Goal: Task Accomplishment & Management: Use online tool/utility

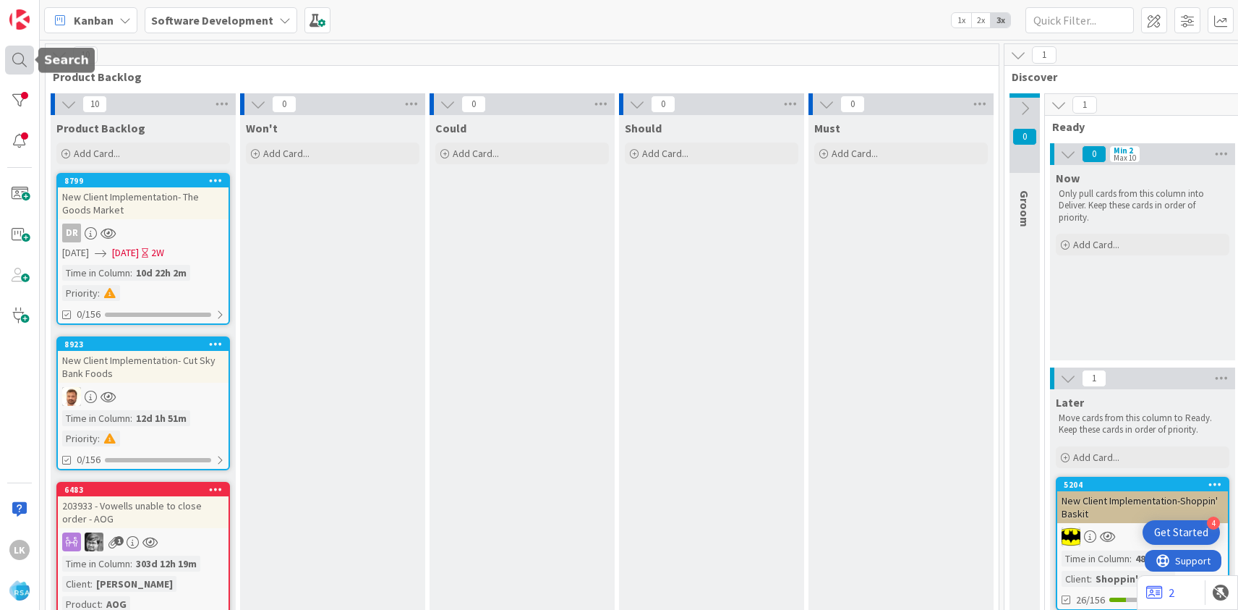
click at [19, 52] on div at bounding box center [19, 60] width 29 height 29
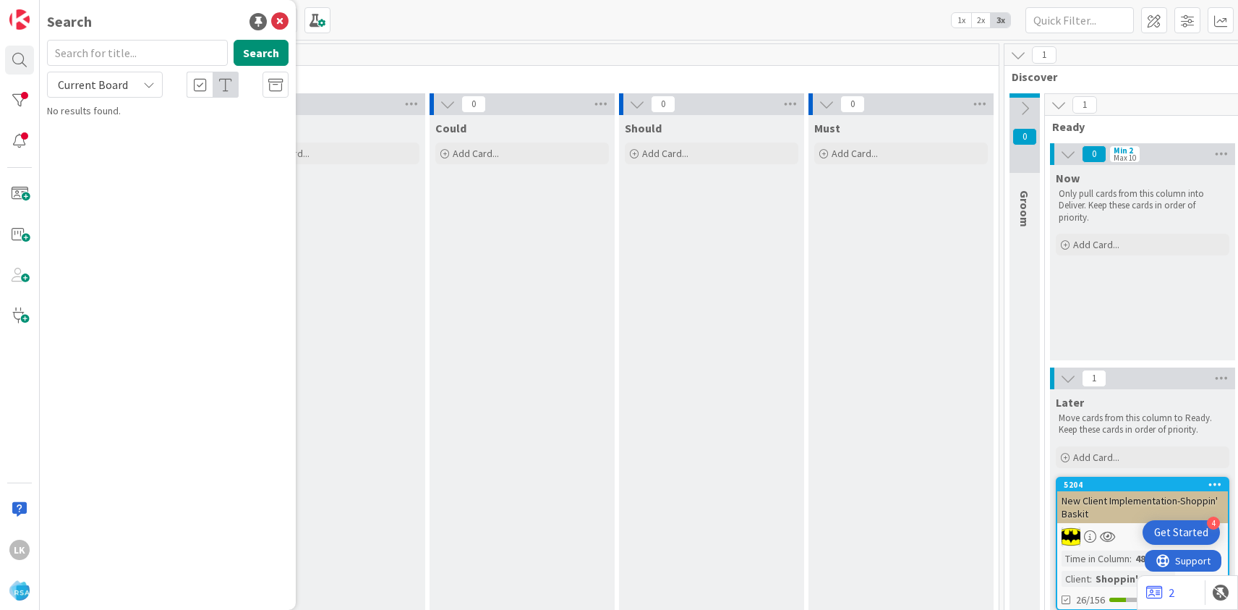
click at [108, 52] on input "text" at bounding box center [137, 53] width 181 height 26
type input "County Fresh SD"
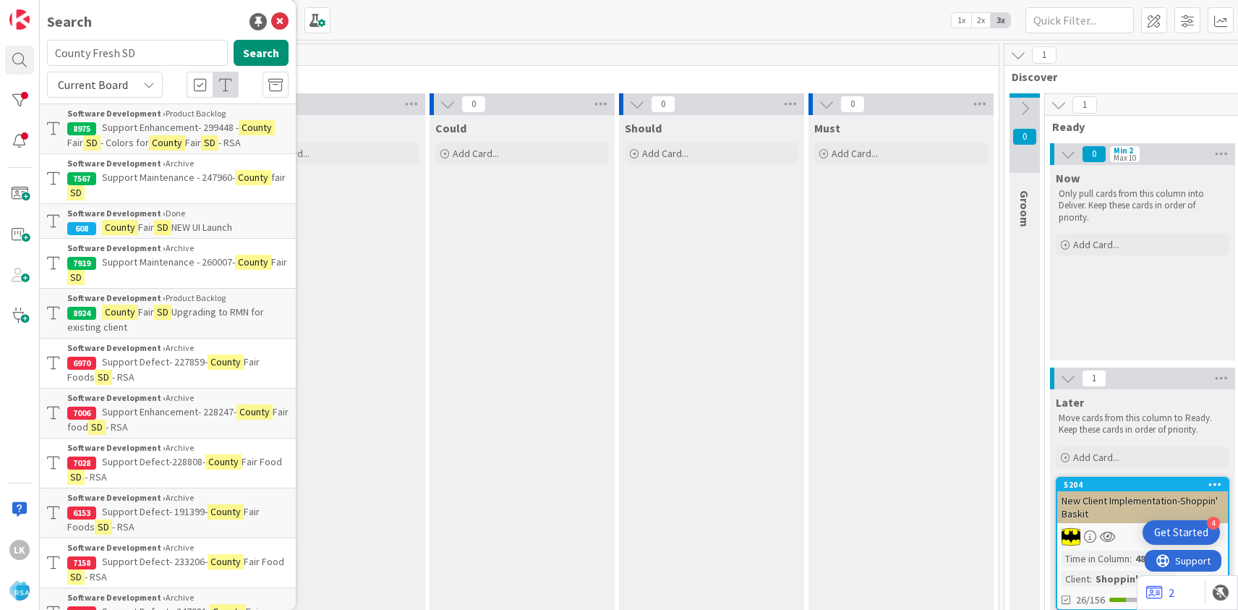
click at [160, 315] on mark "SD" at bounding box center [162, 311] width 17 height 15
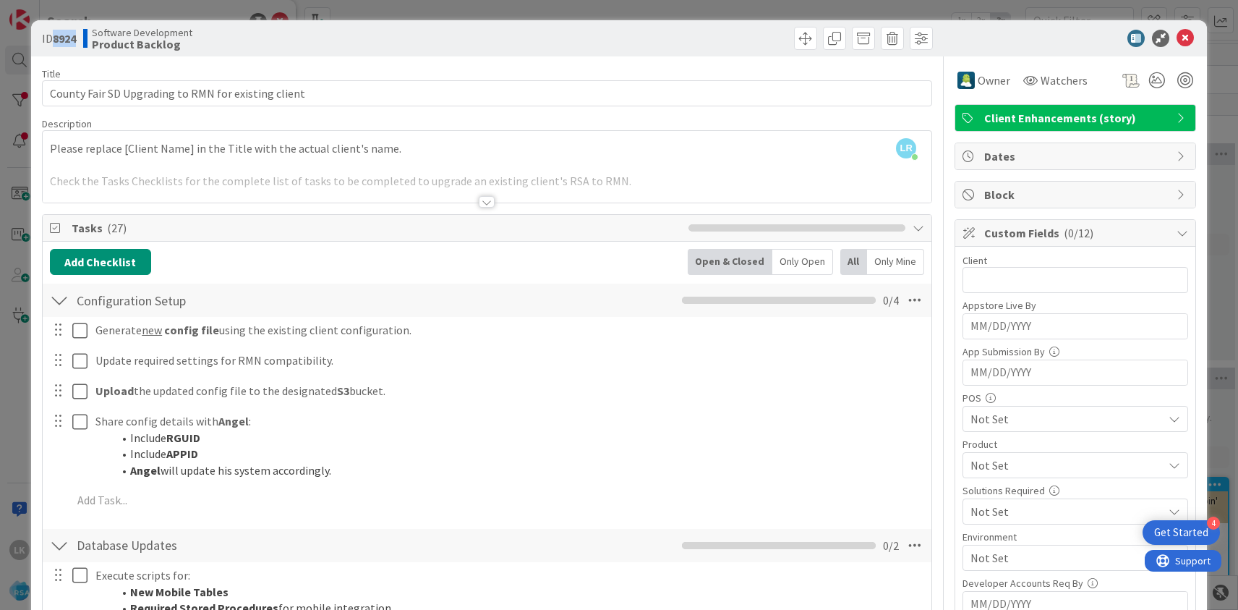
drag, startPoint x: 54, startPoint y: 36, endPoint x: 85, endPoint y: 38, distance: 30.4
click at [85, 38] on div "ID 8924 Software Development Product Backlog" at bounding box center [263, 38] width 442 height 23
copy b "8924"
click at [1048, 80] on span "Watchers" at bounding box center [1064, 80] width 47 height 17
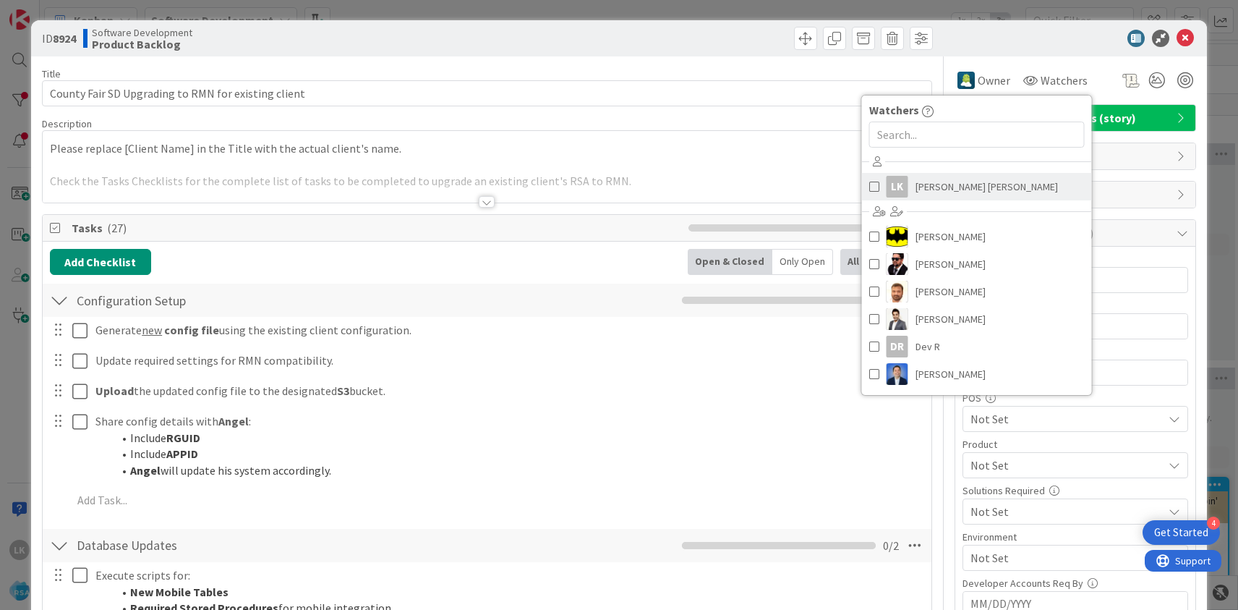
click at [872, 187] on span at bounding box center [874, 187] width 10 height 22
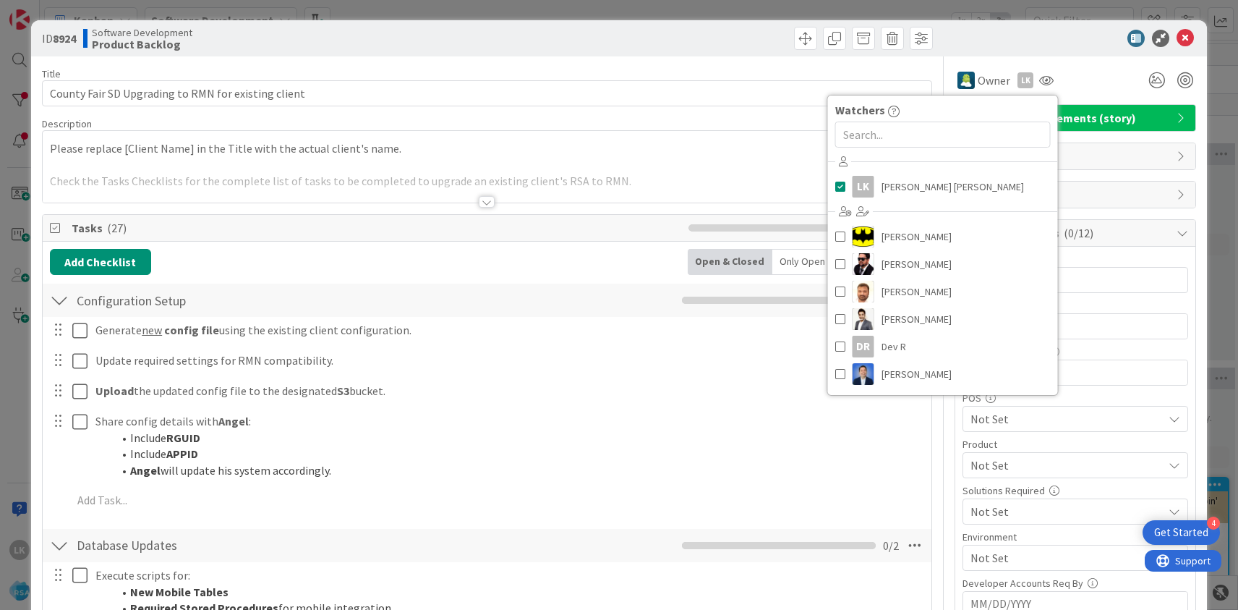
click at [778, 176] on div at bounding box center [487, 184] width 889 height 37
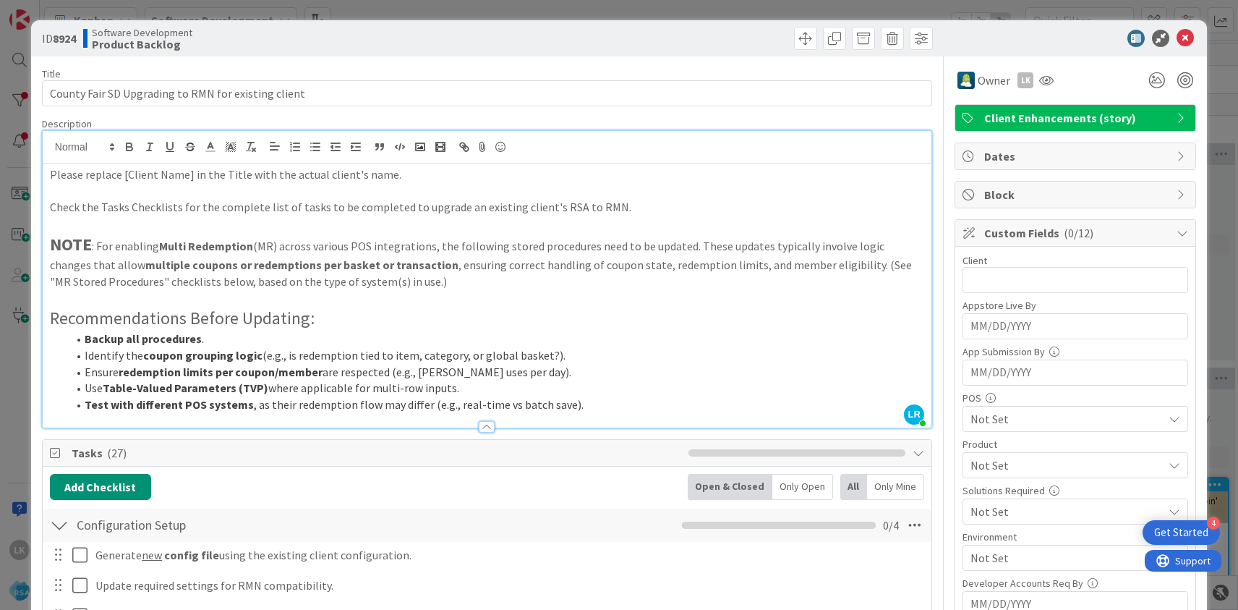
click at [69, 38] on b "8924" at bounding box center [64, 38] width 23 height 14
copy b "8924"
click at [801, 40] on span at bounding box center [805, 38] width 23 height 23
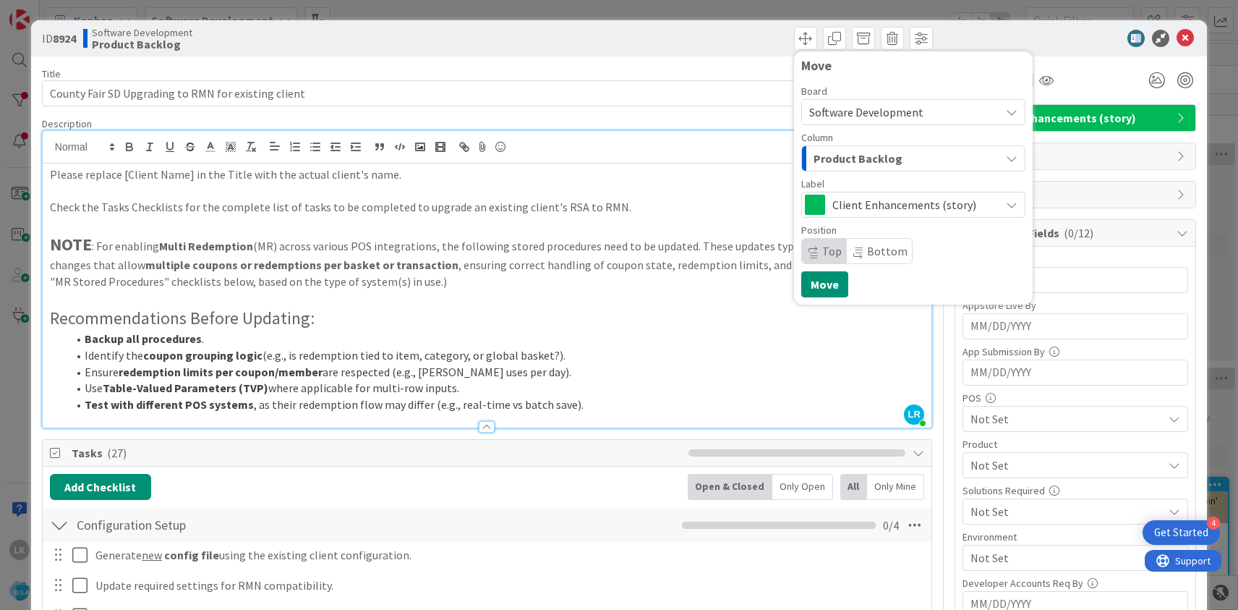
click at [906, 157] on div "Product Backlog" at bounding box center [905, 158] width 190 height 23
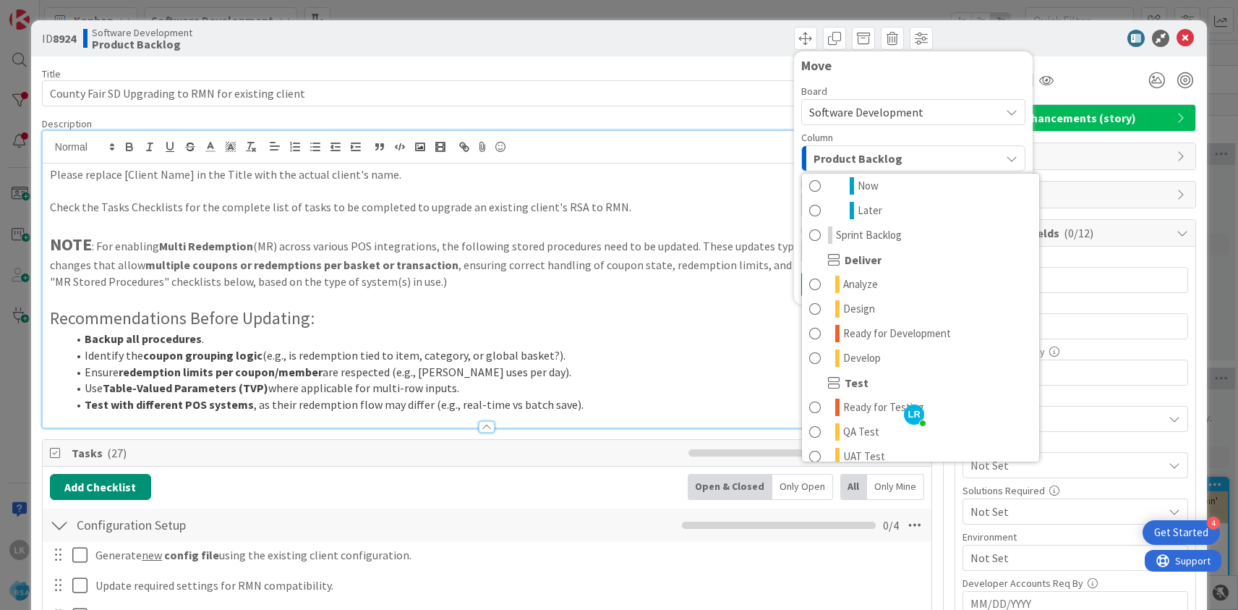
scroll to position [231, 0]
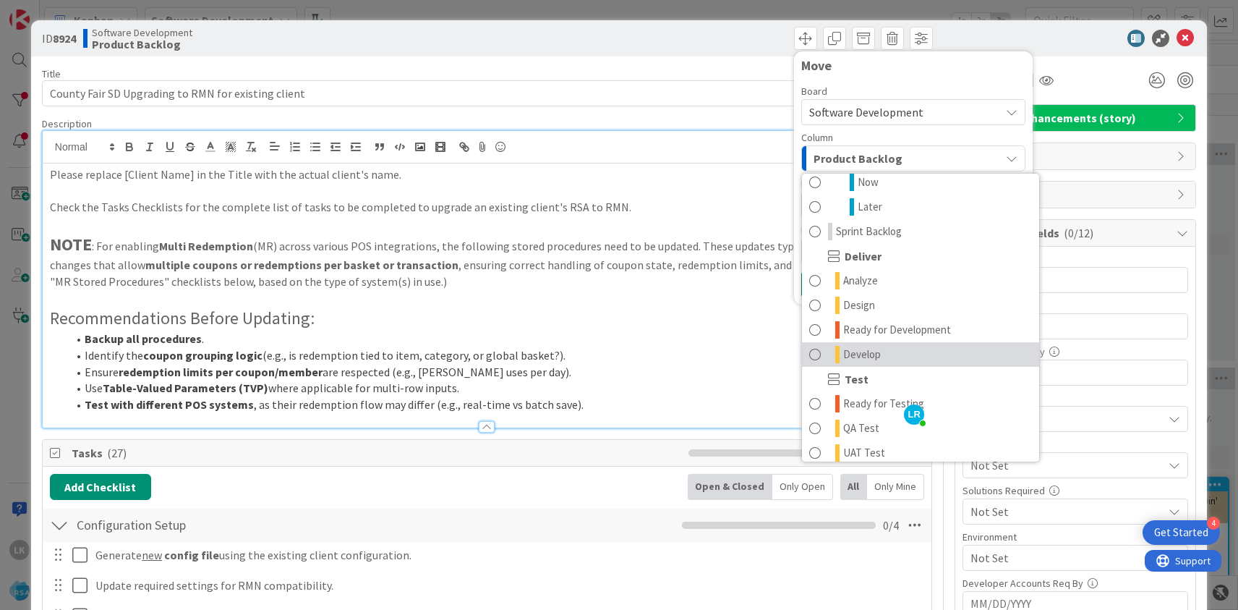
click at [814, 354] on span at bounding box center [815, 354] width 12 height 17
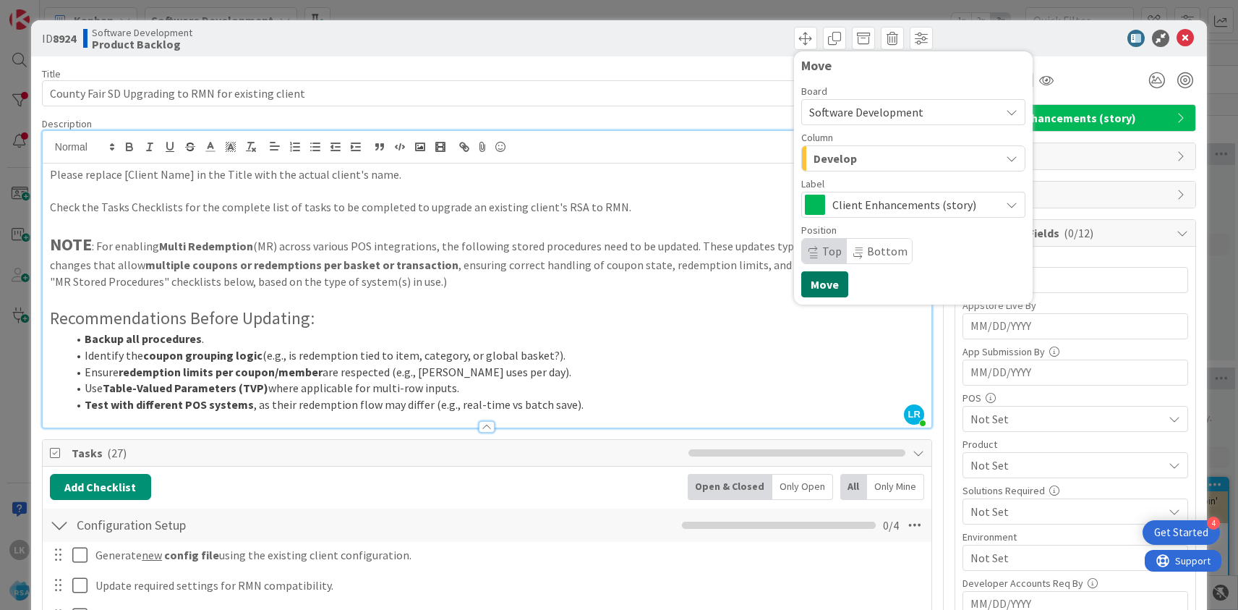
click at [818, 285] on button "Move" at bounding box center [824, 284] width 47 height 26
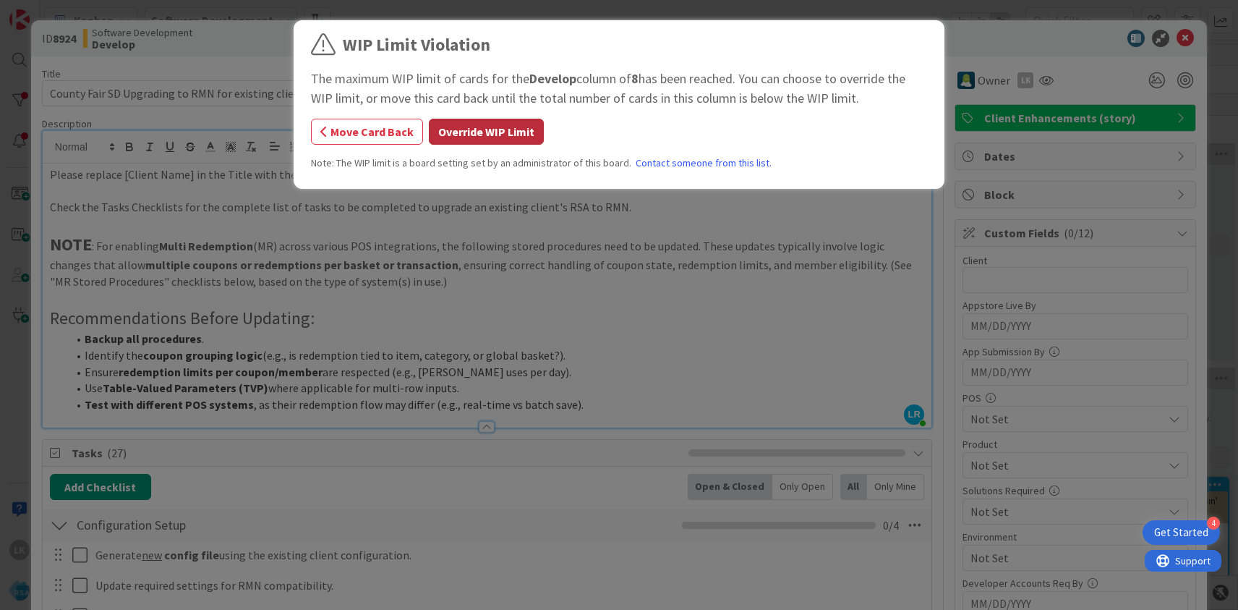
click at [505, 133] on button "Override WIP Limit" at bounding box center [486, 132] width 115 height 26
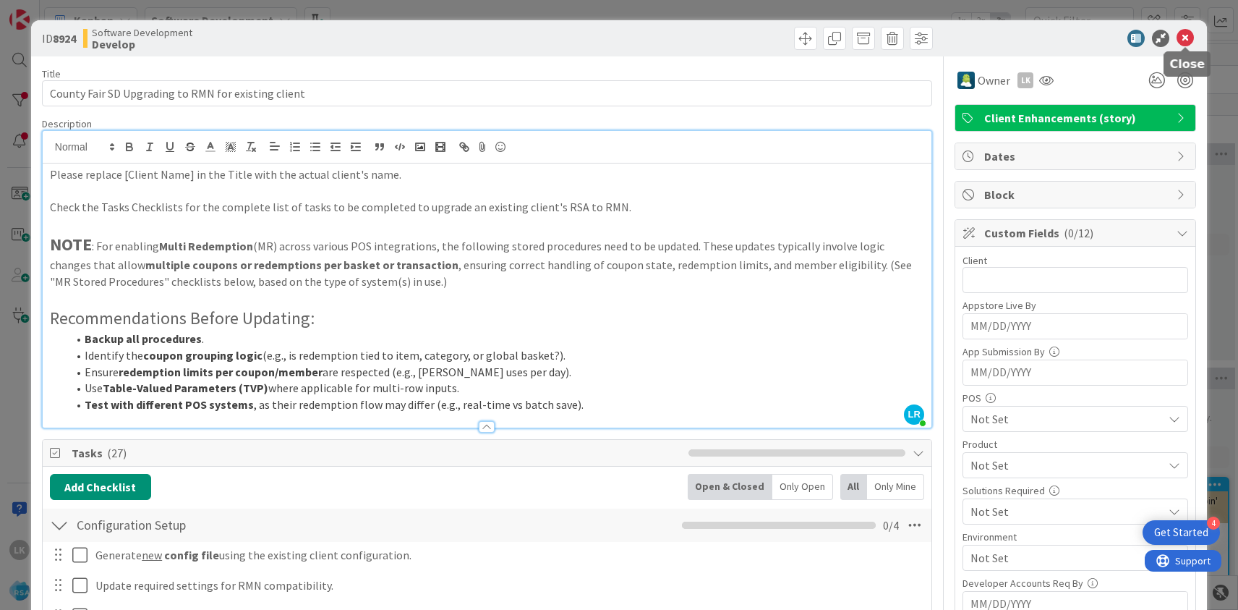
click at [1184, 41] on icon at bounding box center [1185, 38] width 17 height 17
